Goal: Task Accomplishment & Management: Complete application form

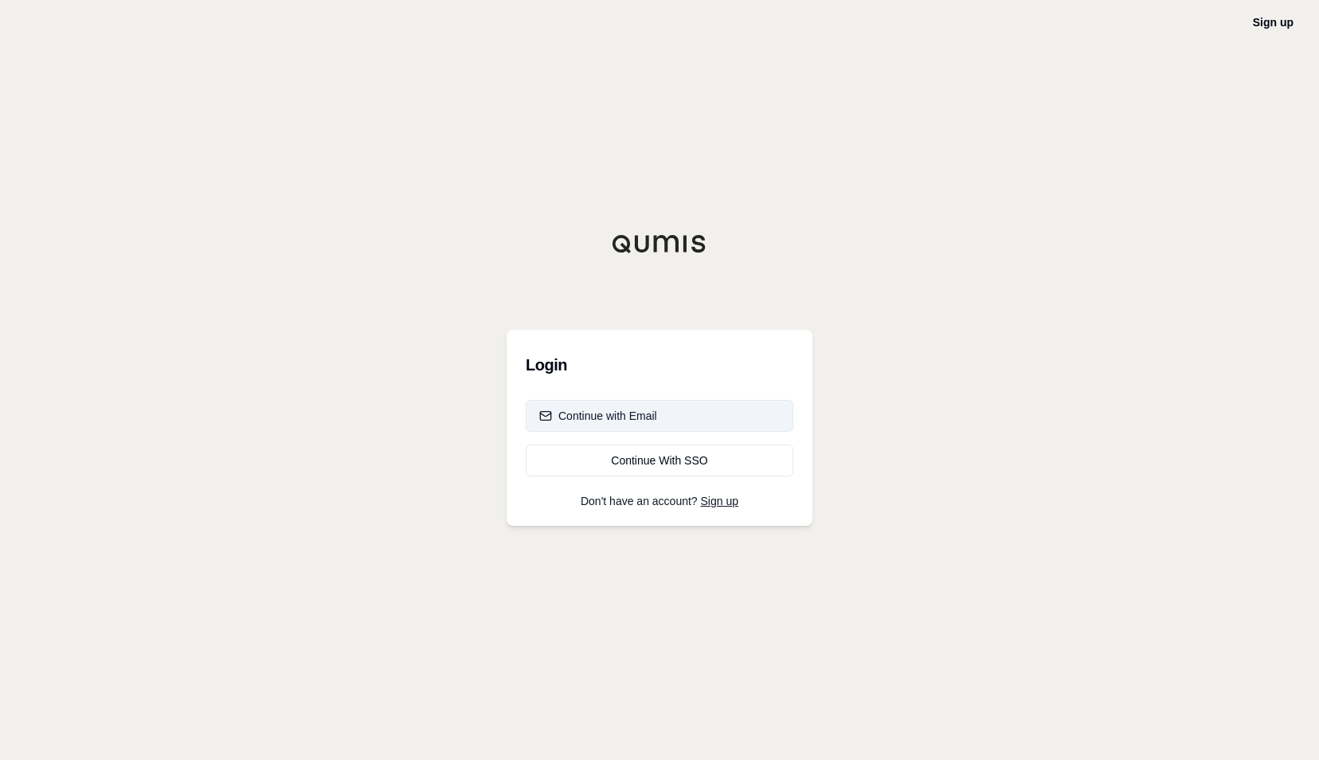
click at [619, 418] on div "Continue with Email" at bounding box center [598, 416] width 118 height 16
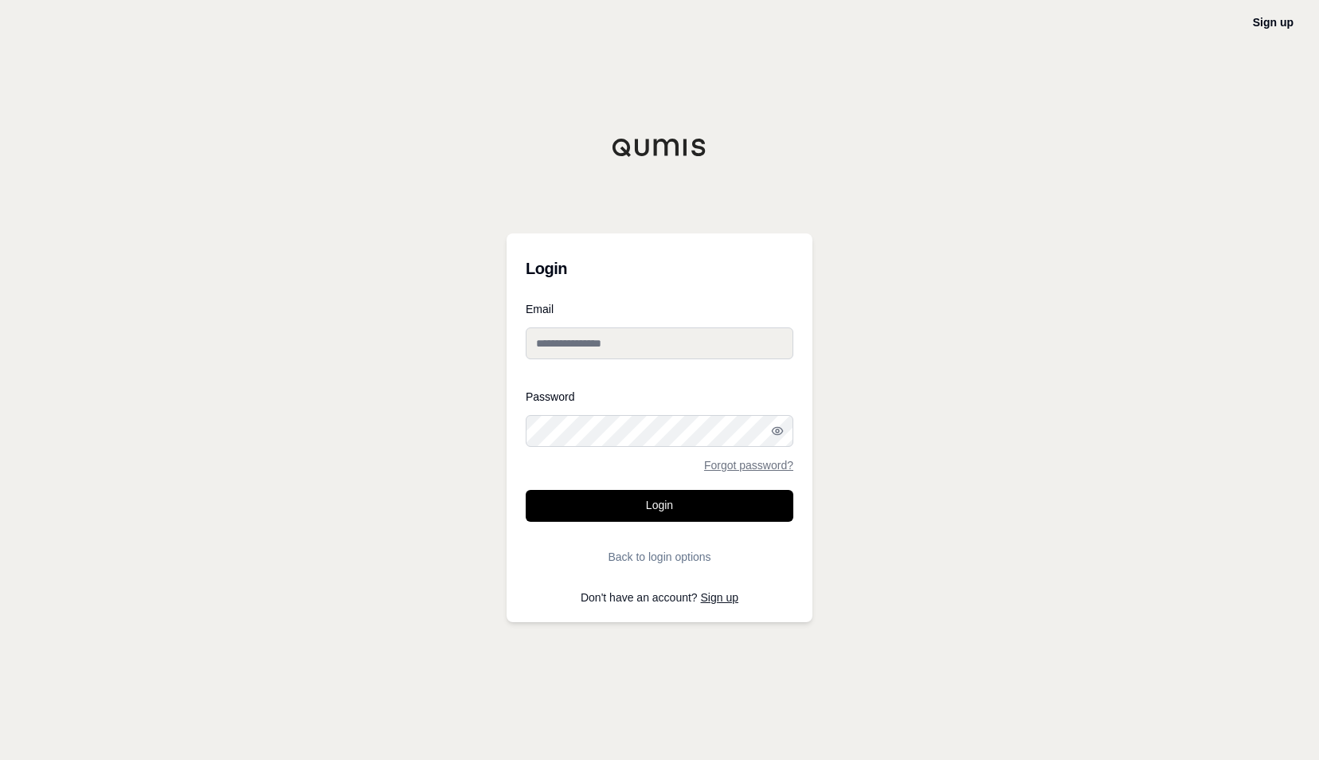
click at [1196, 245] on div "Sign up Login Email Password Forgot password? Login Back to login options Don't…" at bounding box center [659, 380] width 1319 height 760
click at [745, 471] on form "Email Password Forgot password? Login Back to login options" at bounding box center [660, 437] width 268 height 269
click at [735, 463] on link "Forgot password?" at bounding box center [748, 464] width 89 height 11
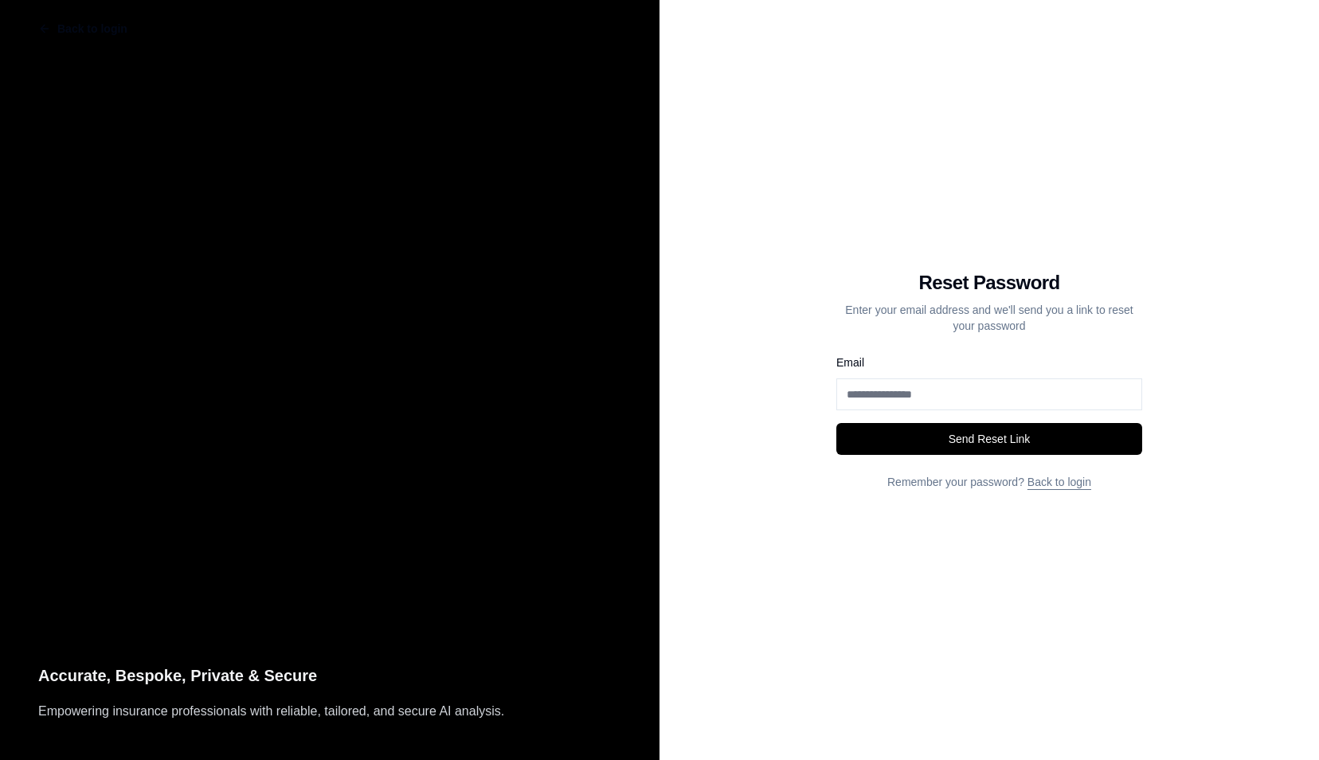
click at [928, 407] on input "Email" at bounding box center [989, 394] width 306 height 32
type input "**********"
click at [836, 423] on button "Send Reset Link" at bounding box center [989, 439] width 306 height 32
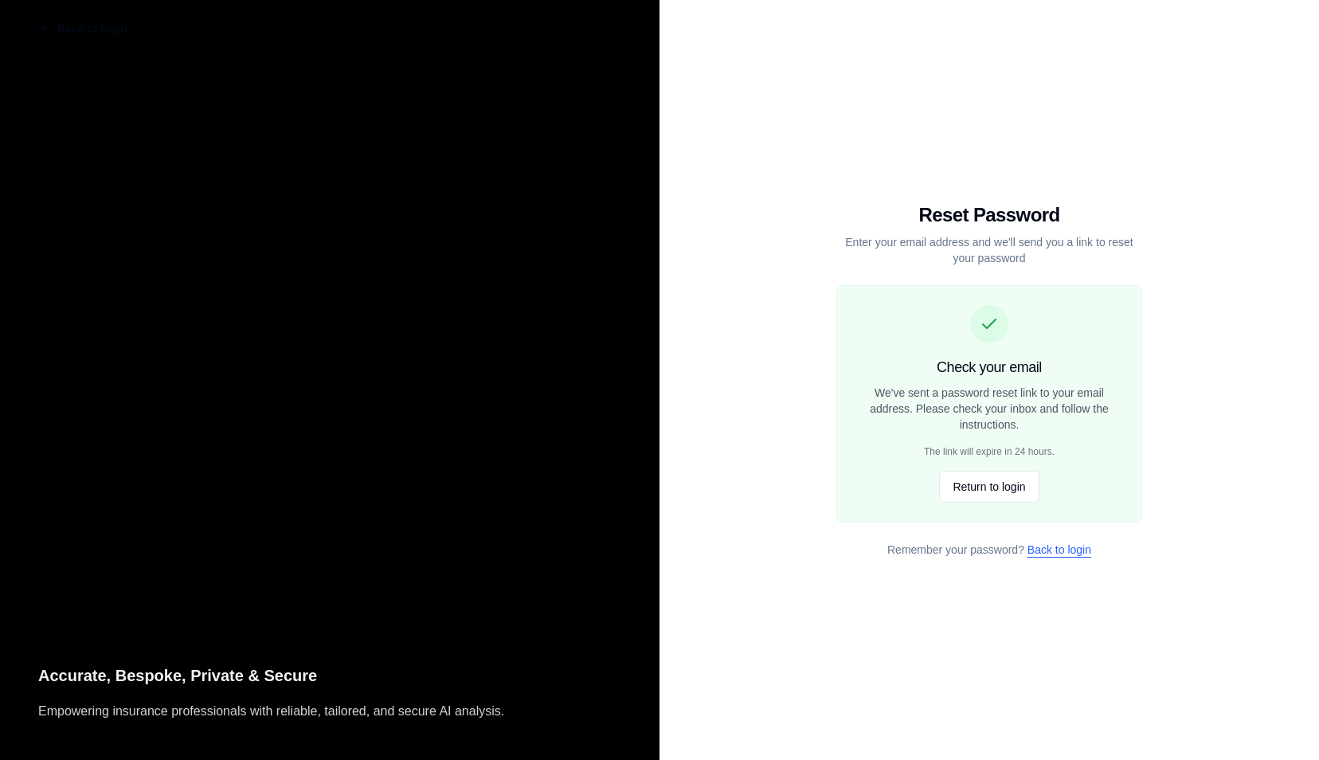
click at [1066, 546] on link "Back to login" at bounding box center [1059, 549] width 64 height 13
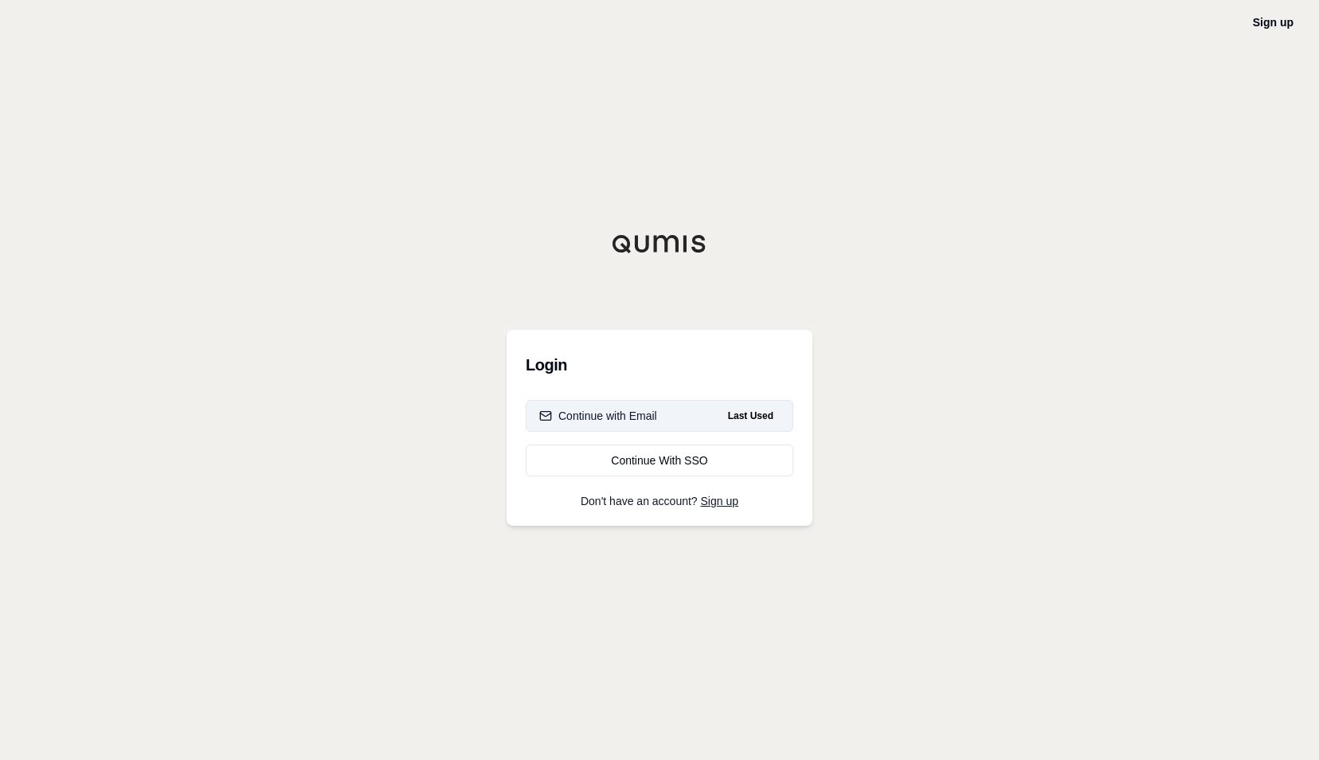
click at [573, 422] on div "Continue with Email" at bounding box center [598, 416] width 118 height 16
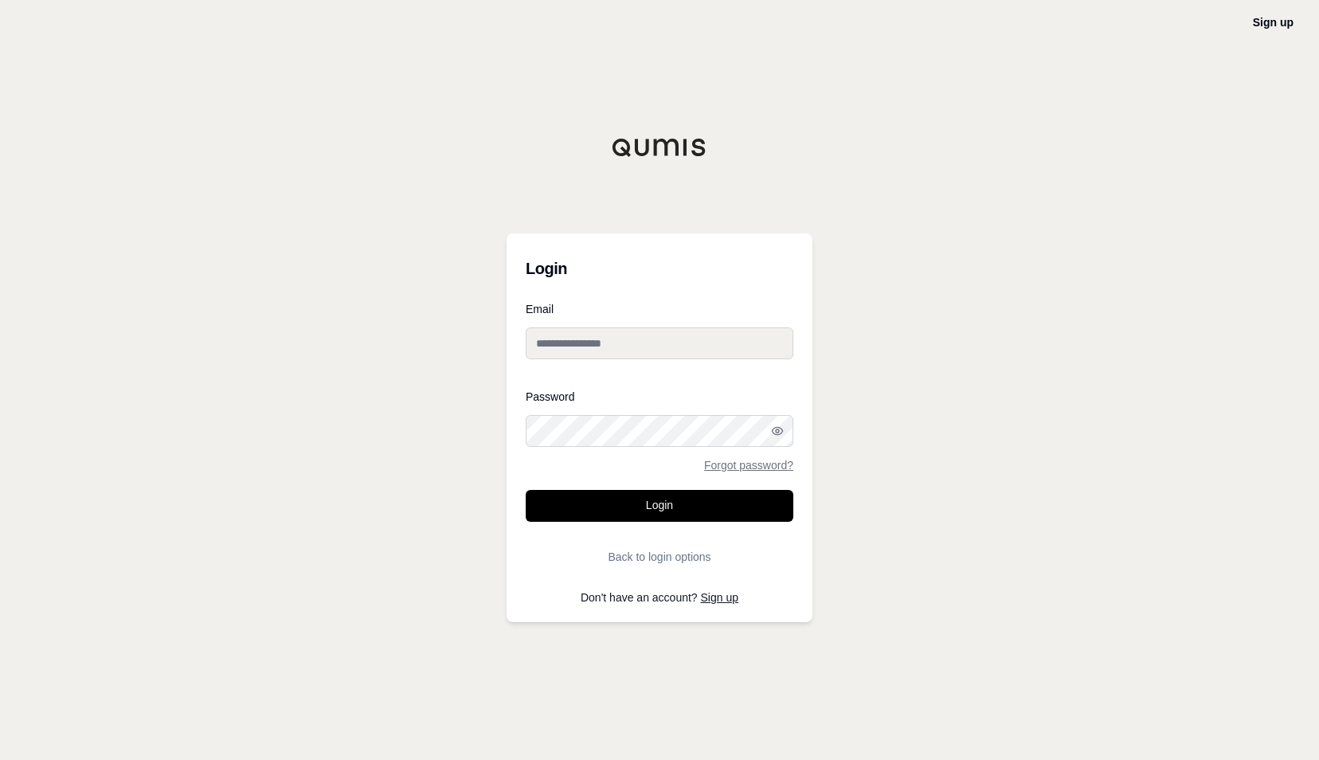
click at [963, 283] on div "Sign up Login Email Password Forgot password? Login Back to login options Don't…" at bounding box center [659, 380] width 1319 height 760
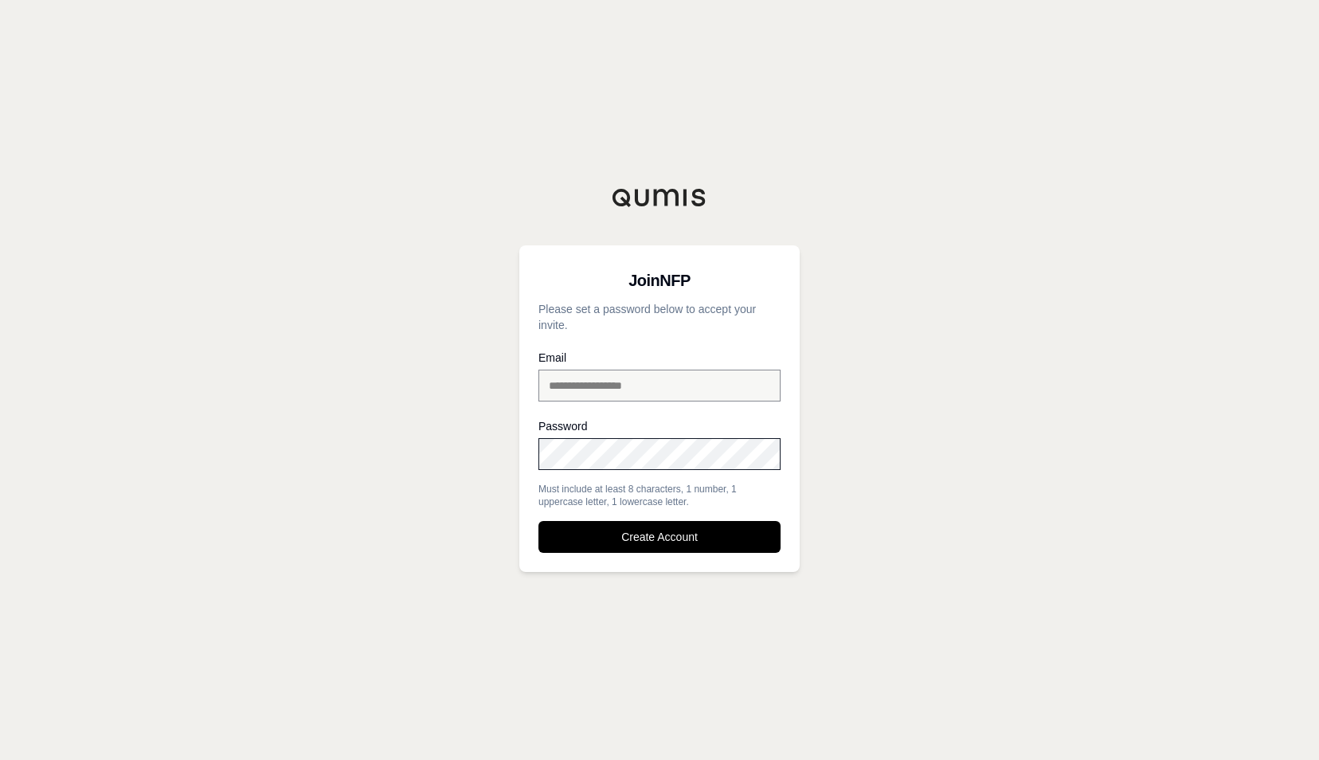
click at [538, 521] on button "Create Account" at bounding box center [659, 537] width 242 height 32
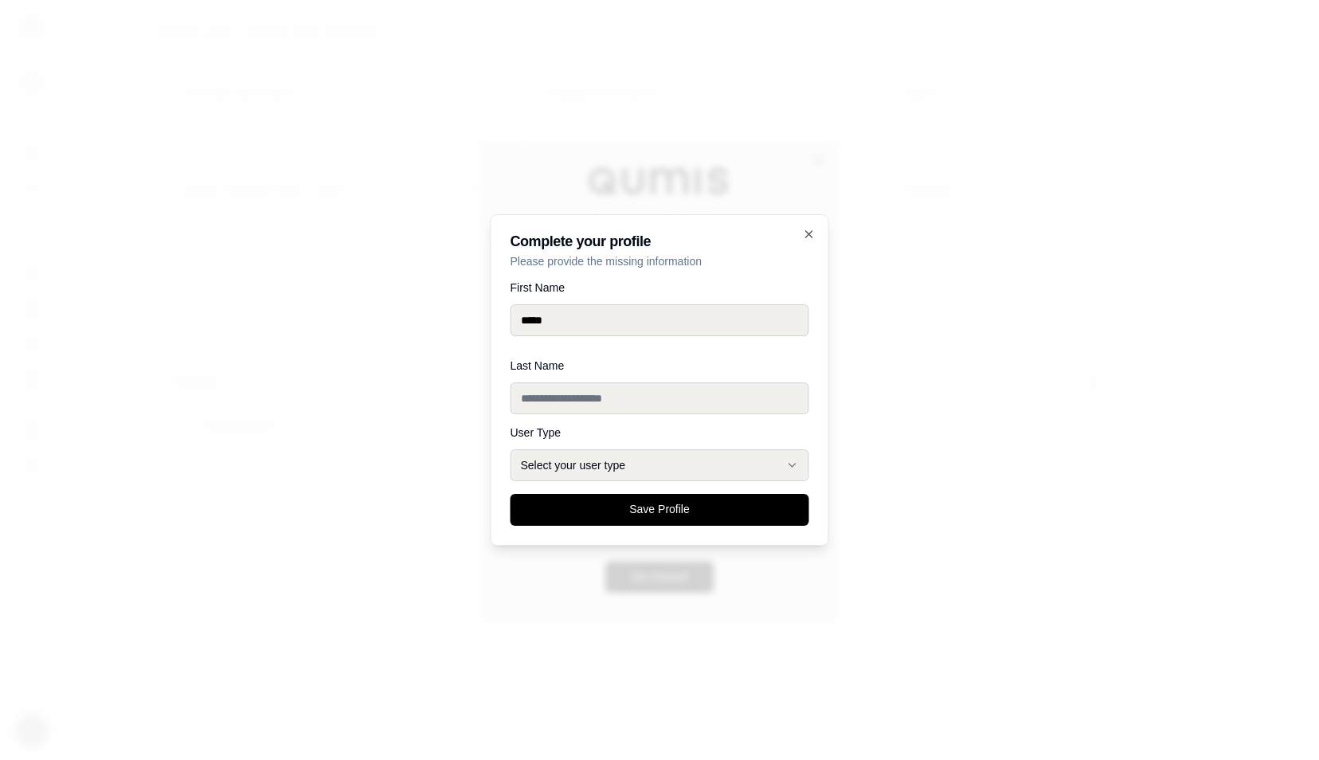
type input "*****"
type input "****"
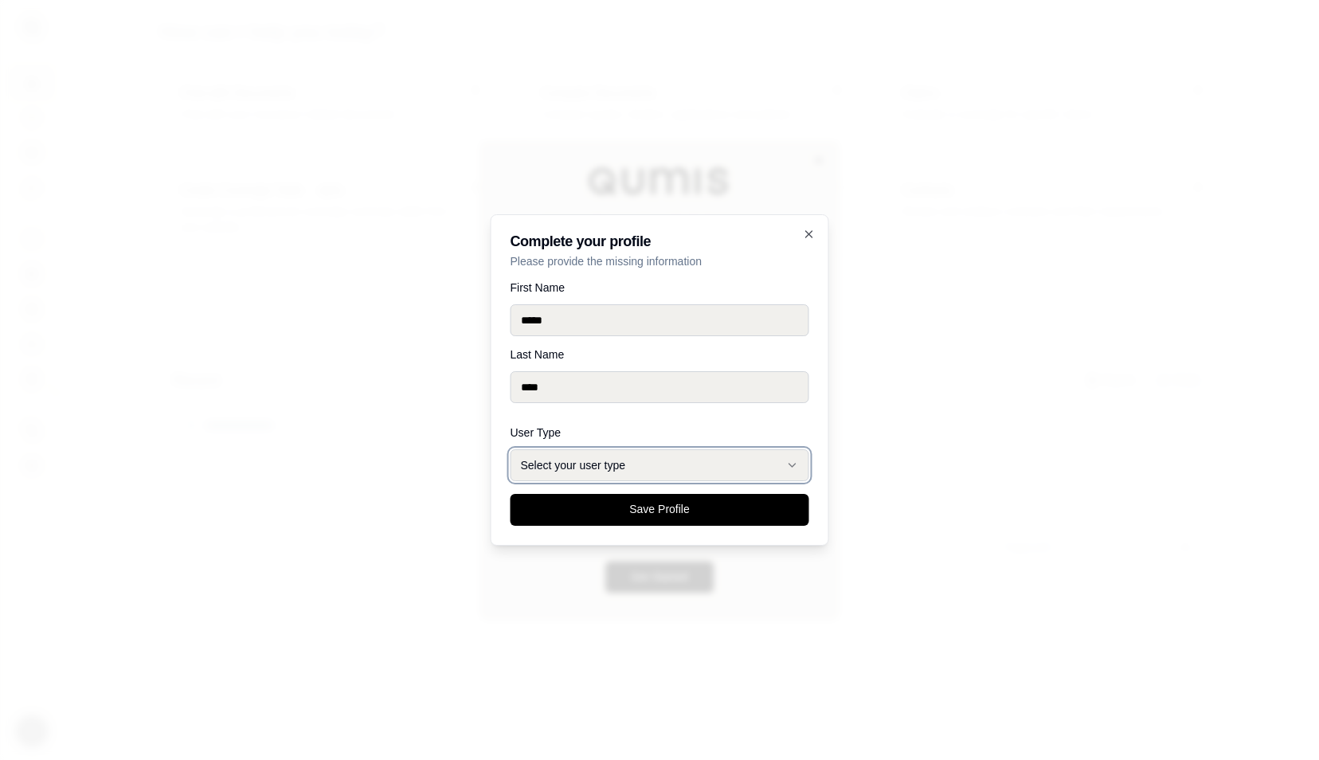
click at [631, 460] on button "Select your user type" at bounding box center [659, 465] width 299 height 32
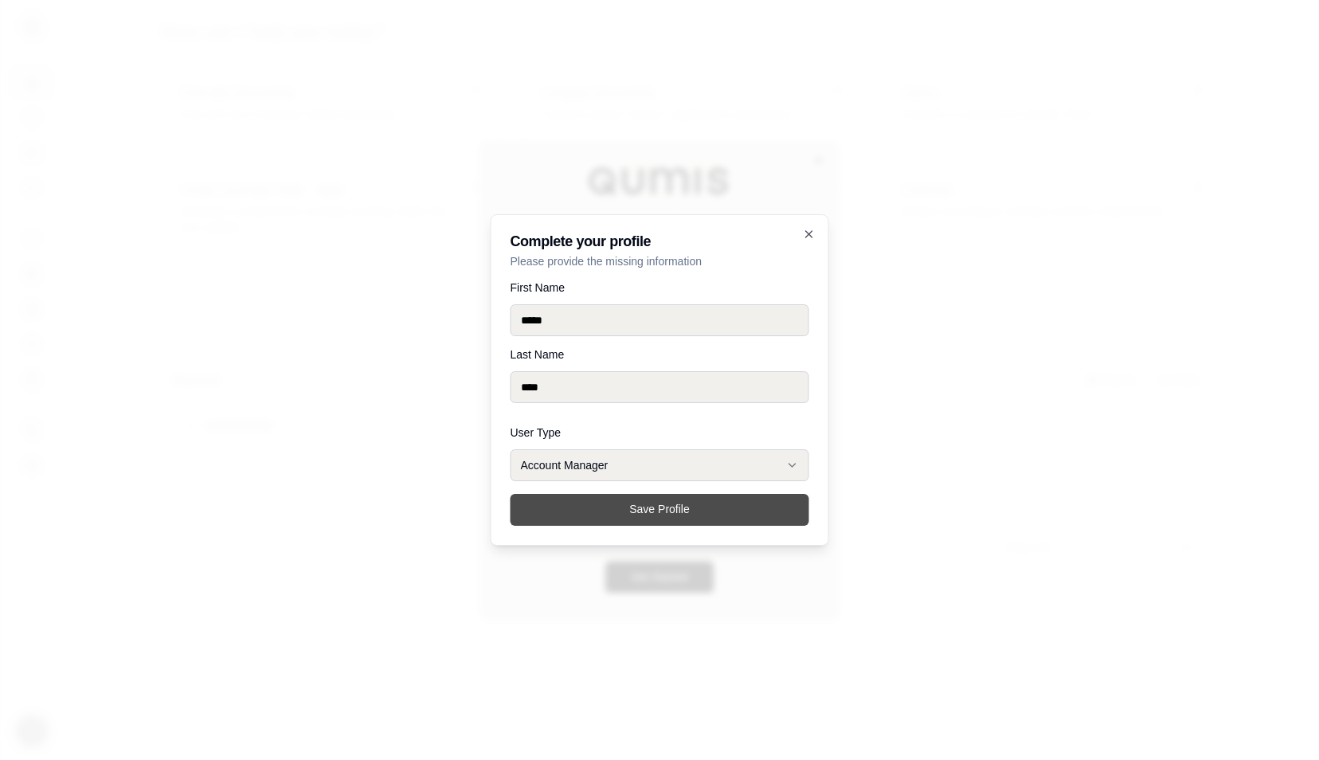
click at [629, 508] on button "Save Profile" at bounding box center [659, 510] width 299 height 32
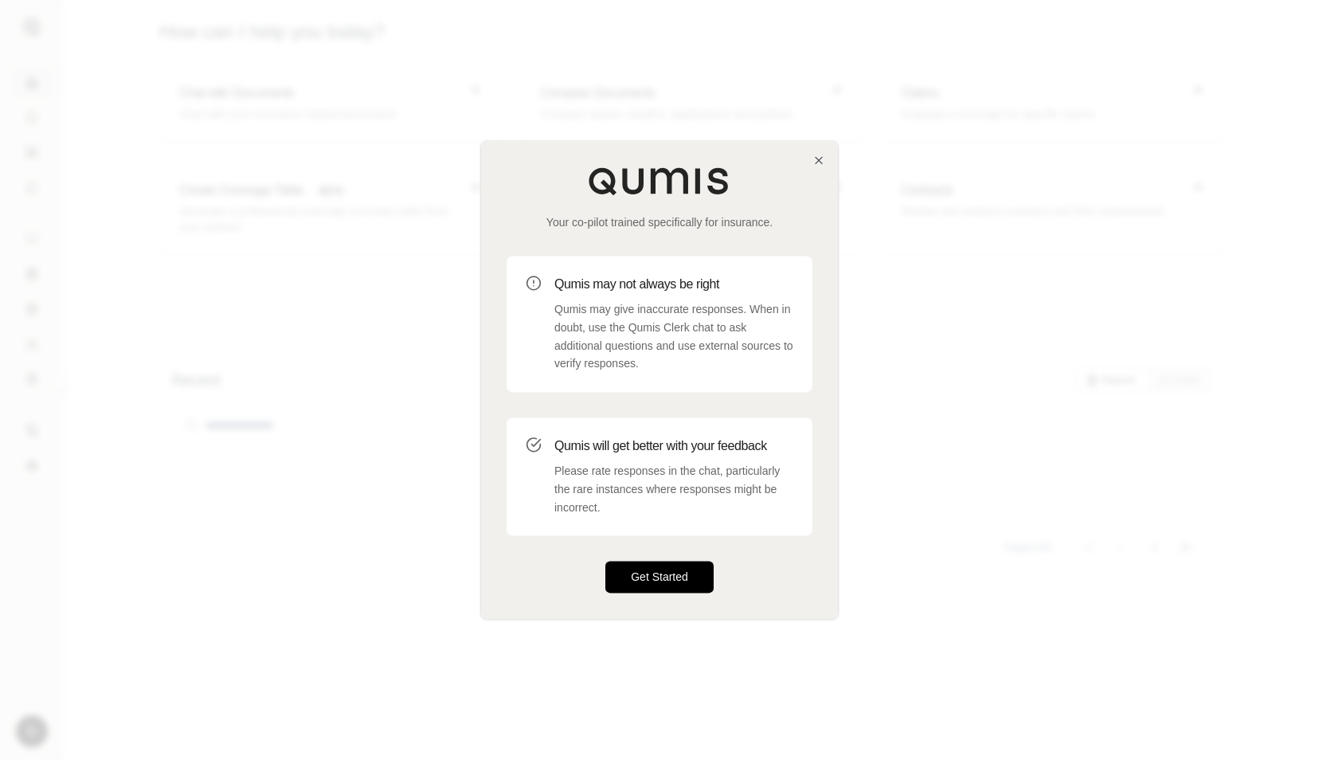
click at [661, 575] on button "Get Started" at bounding box center [659, 577] width 108 height 32
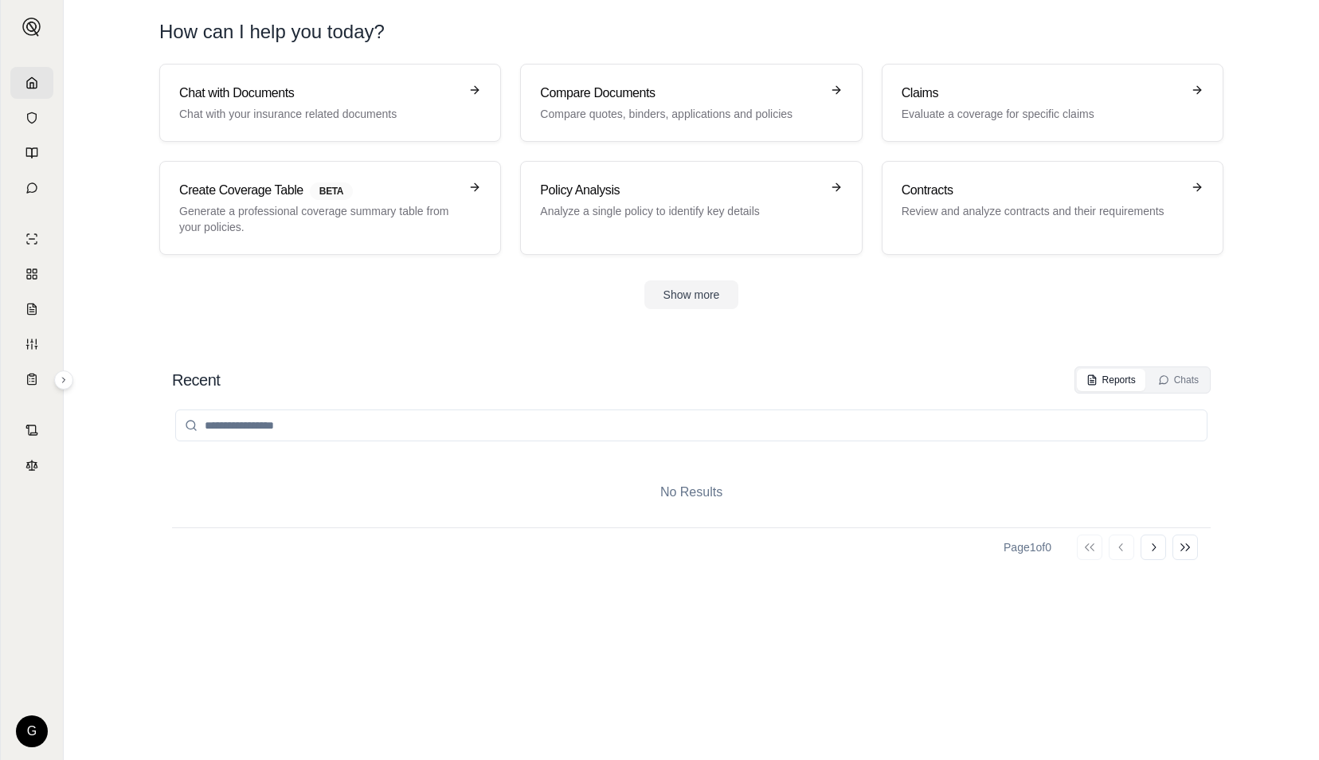
click at [1226, 484] on div "Recent Reports Chats No Results Page 1 of 0 Go to first page Go to previous pag…" at bounding box center [691, 547] width 1115 height 387
